Goal: Task Accomplishment & Management: Complete application form

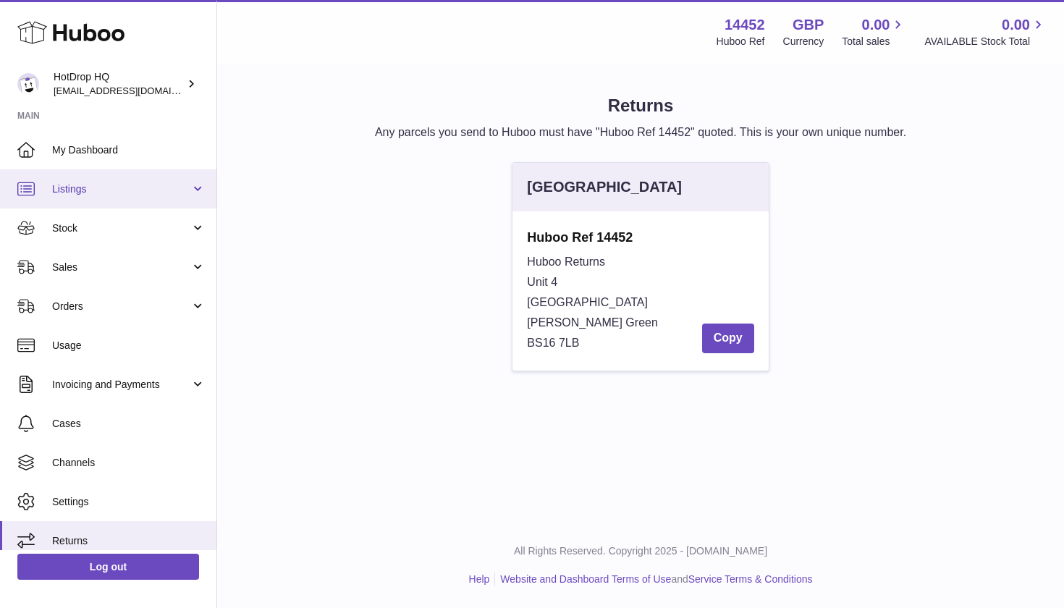
click at [132, 190] on span "Listings" at bounding box center [121, 189] width 138 height 14
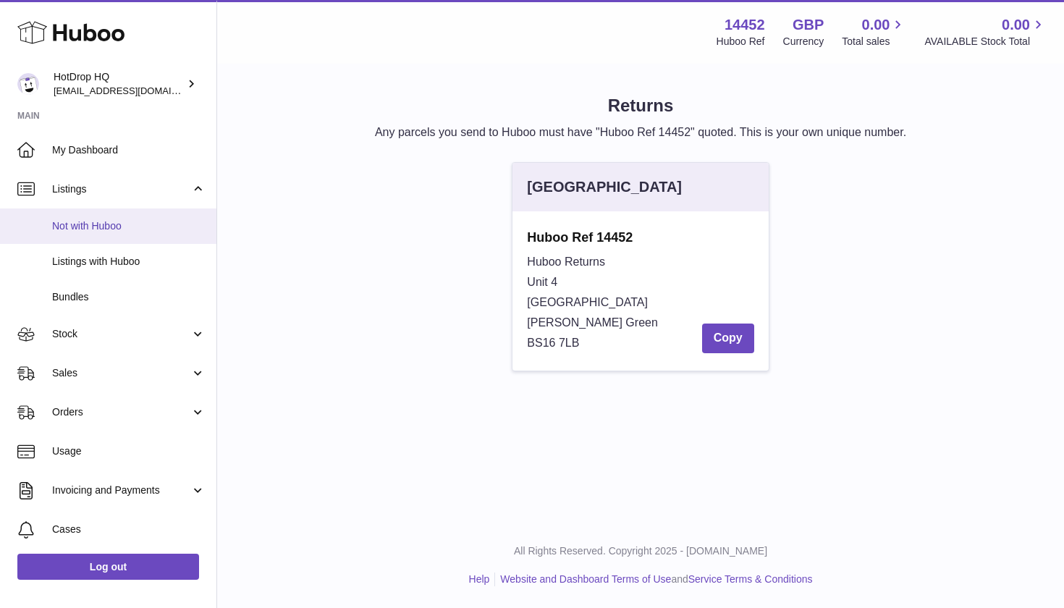
click at [140, 227] on span "Not with Huboo" at bounding box center [128, 226] width 153 height 14
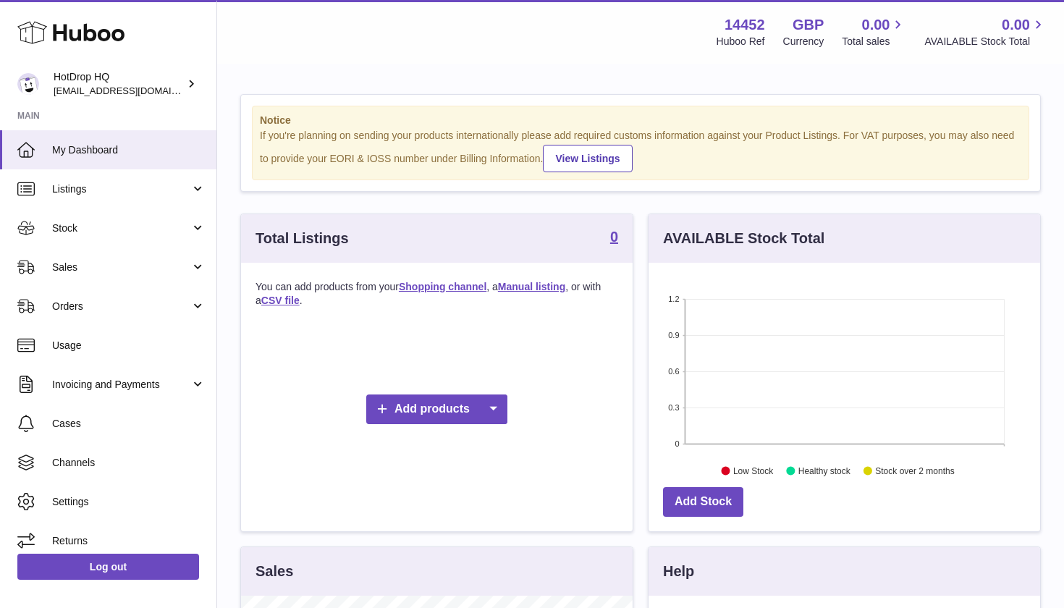
scroll to position [226, 391]
click at [132, 192] on span "Listings" at bounding box center [121, 189] width 138 height 14
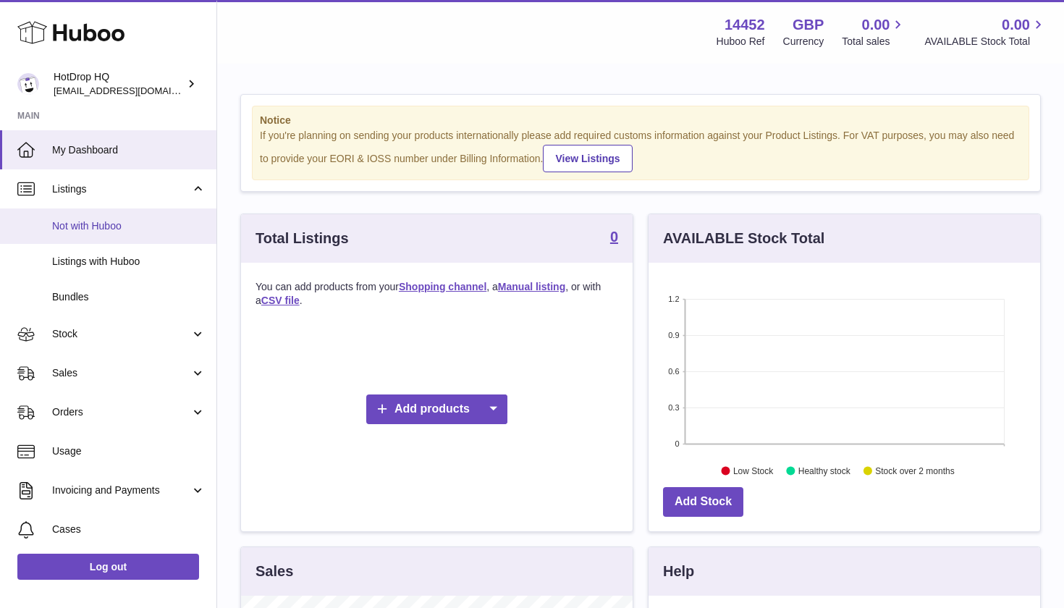
click at [141, 229] on span "Not with Huboo" at bounding box center [128, 226] width 153 height 14
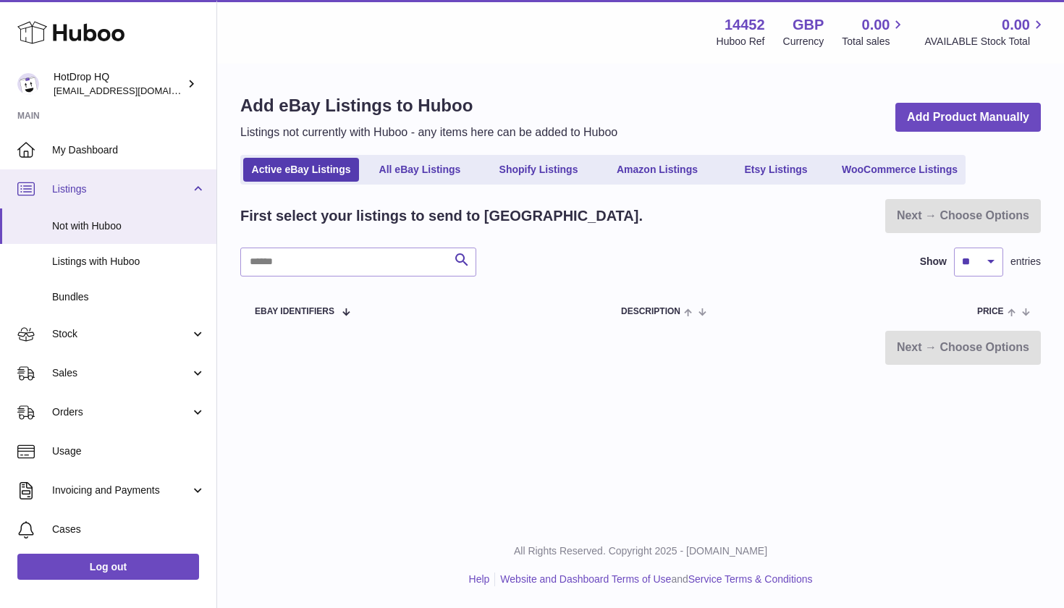
click at [108, 192] on span "Listings" at bounding box center [121, 189] width 138 height 14
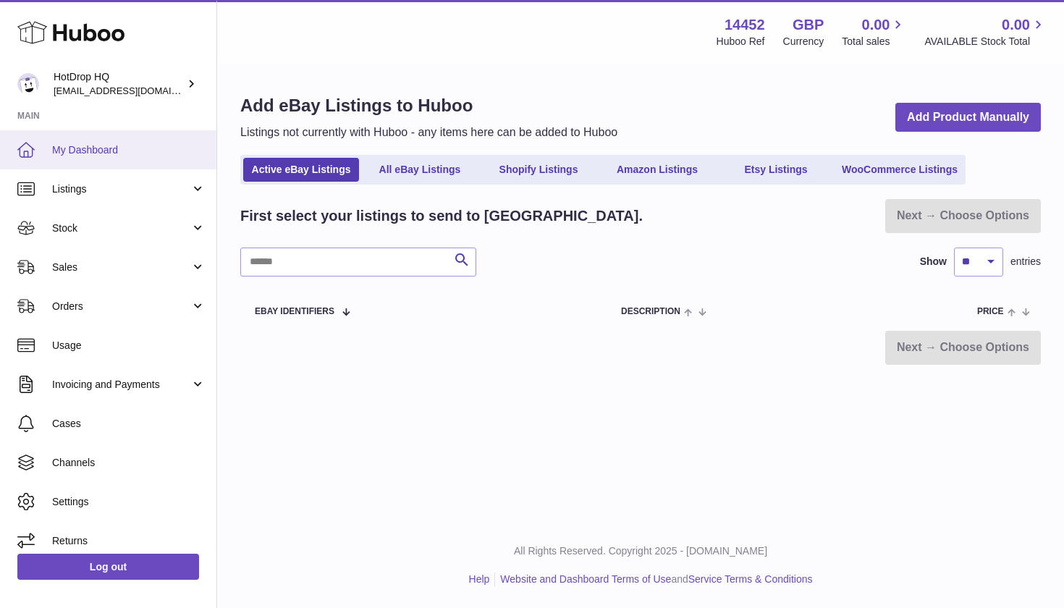
click at [99, 143] on span "My Dashboard" at bounding box center [128, 150] width 153 height 14
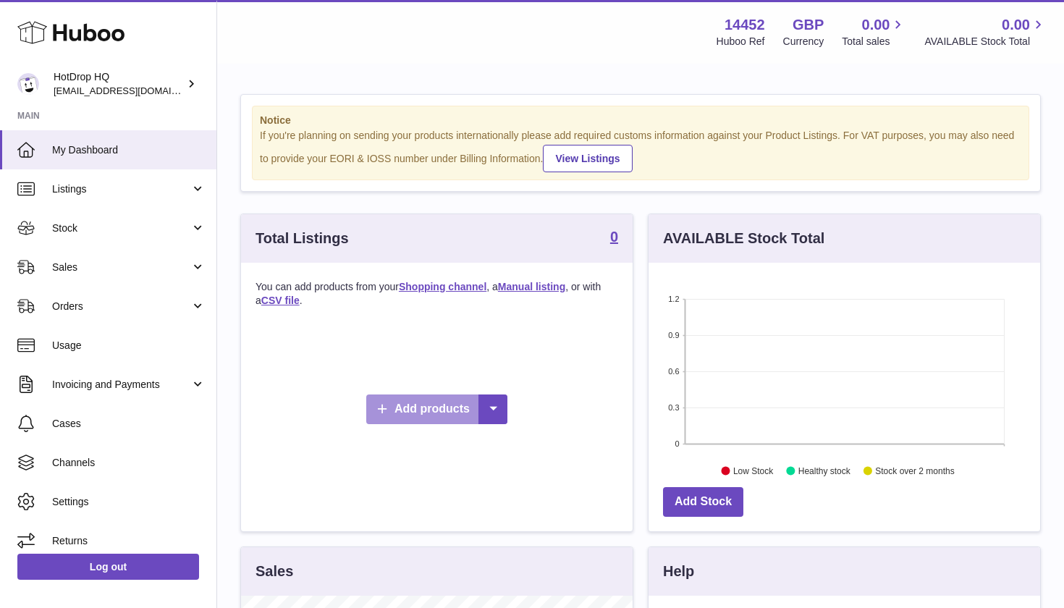
click at [425, 398] on link "Add products" at bounding box center [436, 409] width 141 height 30
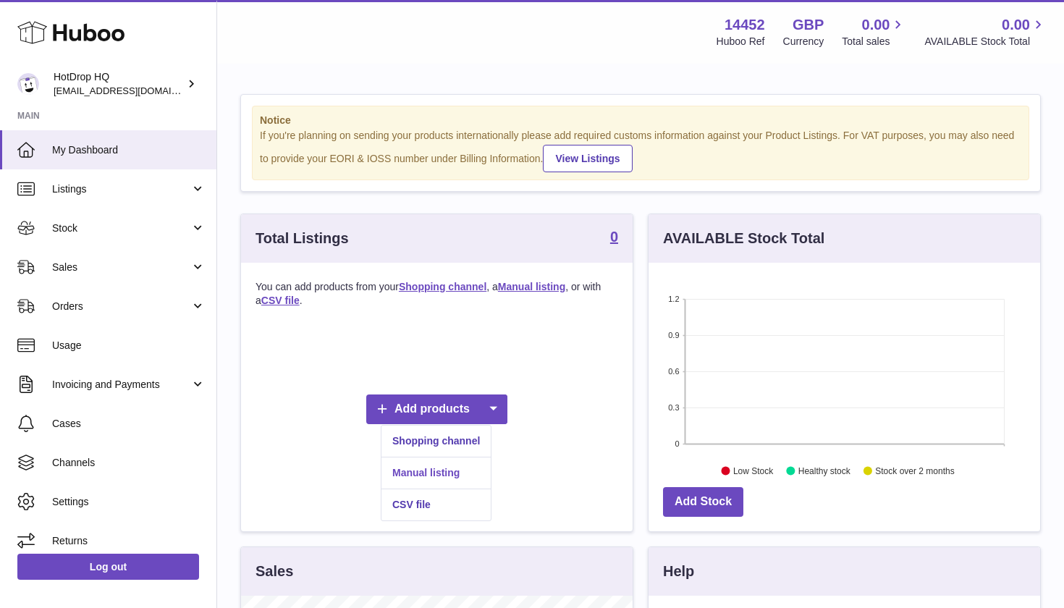
click at [427, 472] on link "Manual listing" at bounding box center [435, 472] width 109 height 31
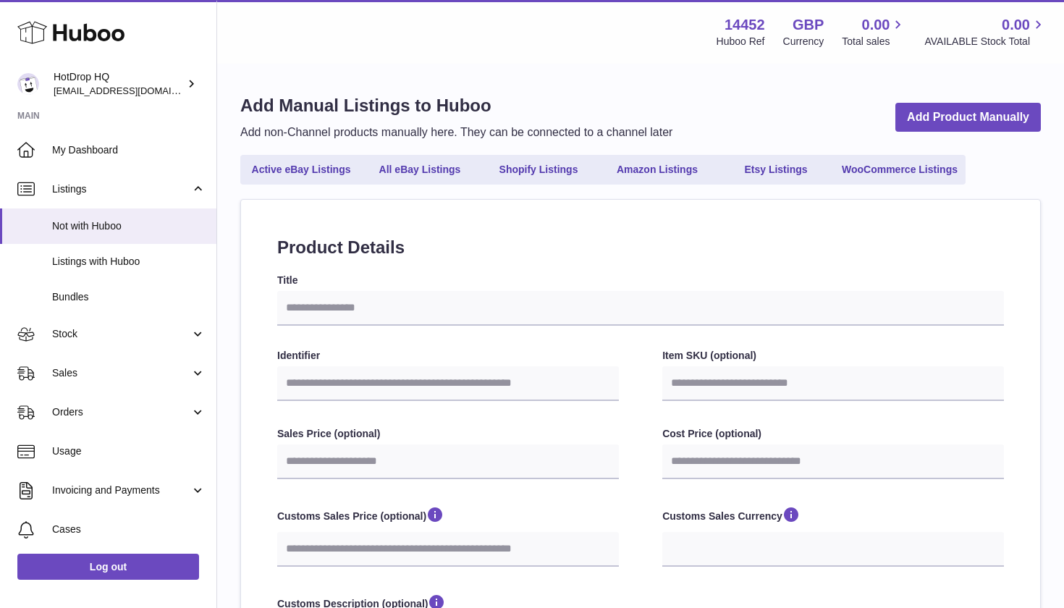
select select
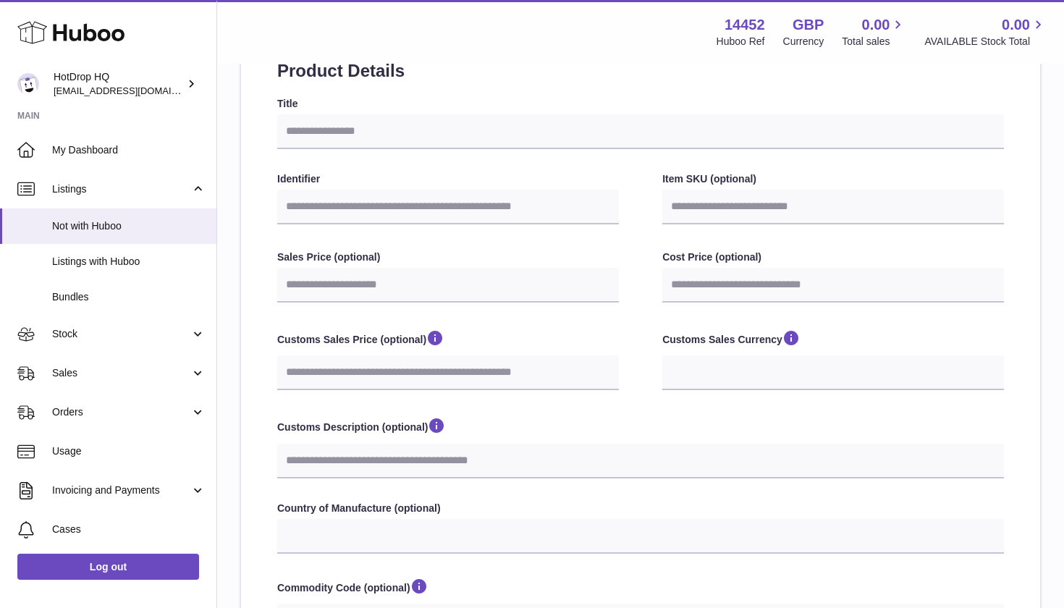
scroll to position [176, 0]
